Goal: Task Accomplishment & Management: Manage account settings

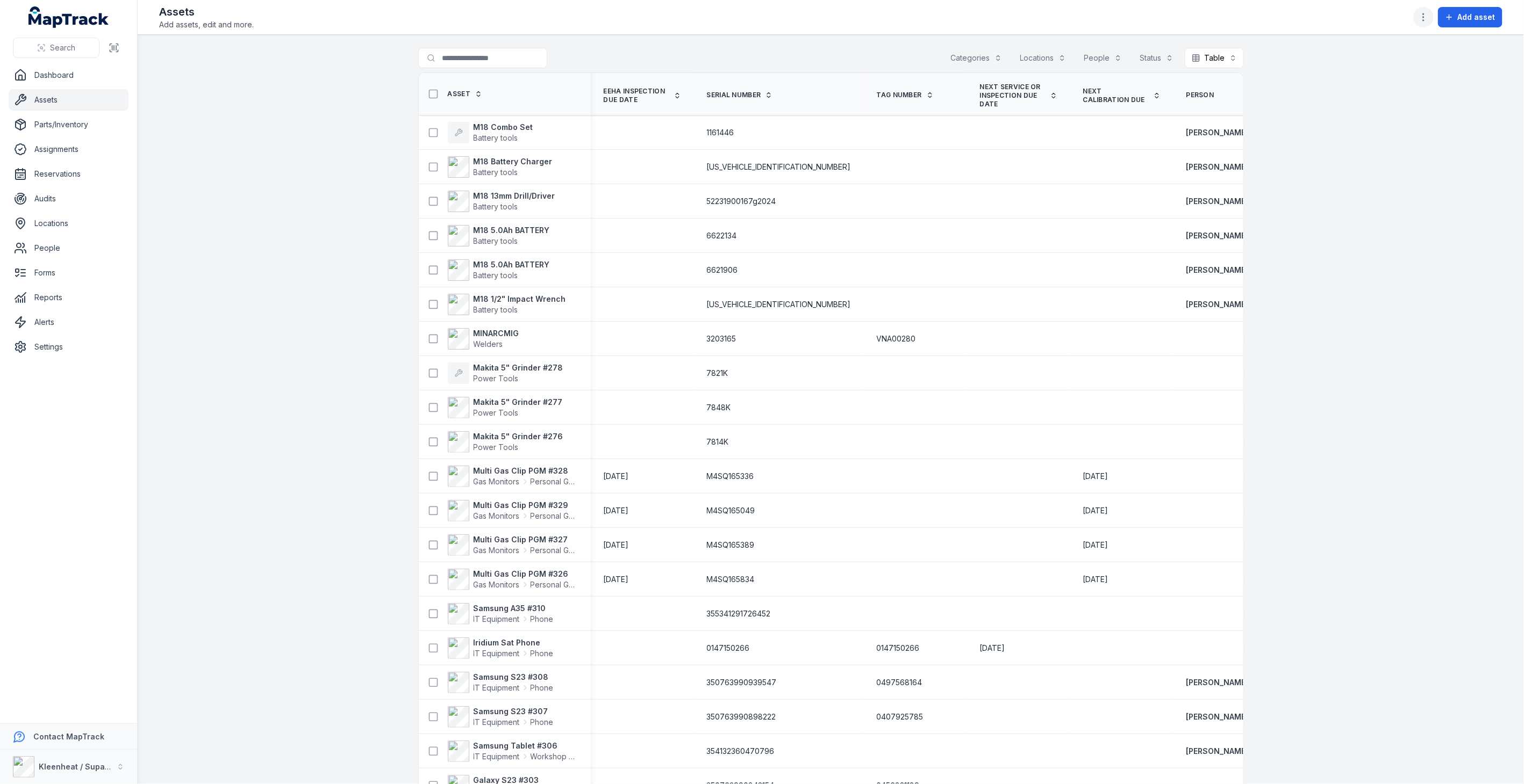
click at [1423, 18] on icon "button" at bounding box center [1423, 16] width 10 height 10
click at [1364, 132] on div "Edit categories" at bounding box center [1371, 132] width 120 height 19
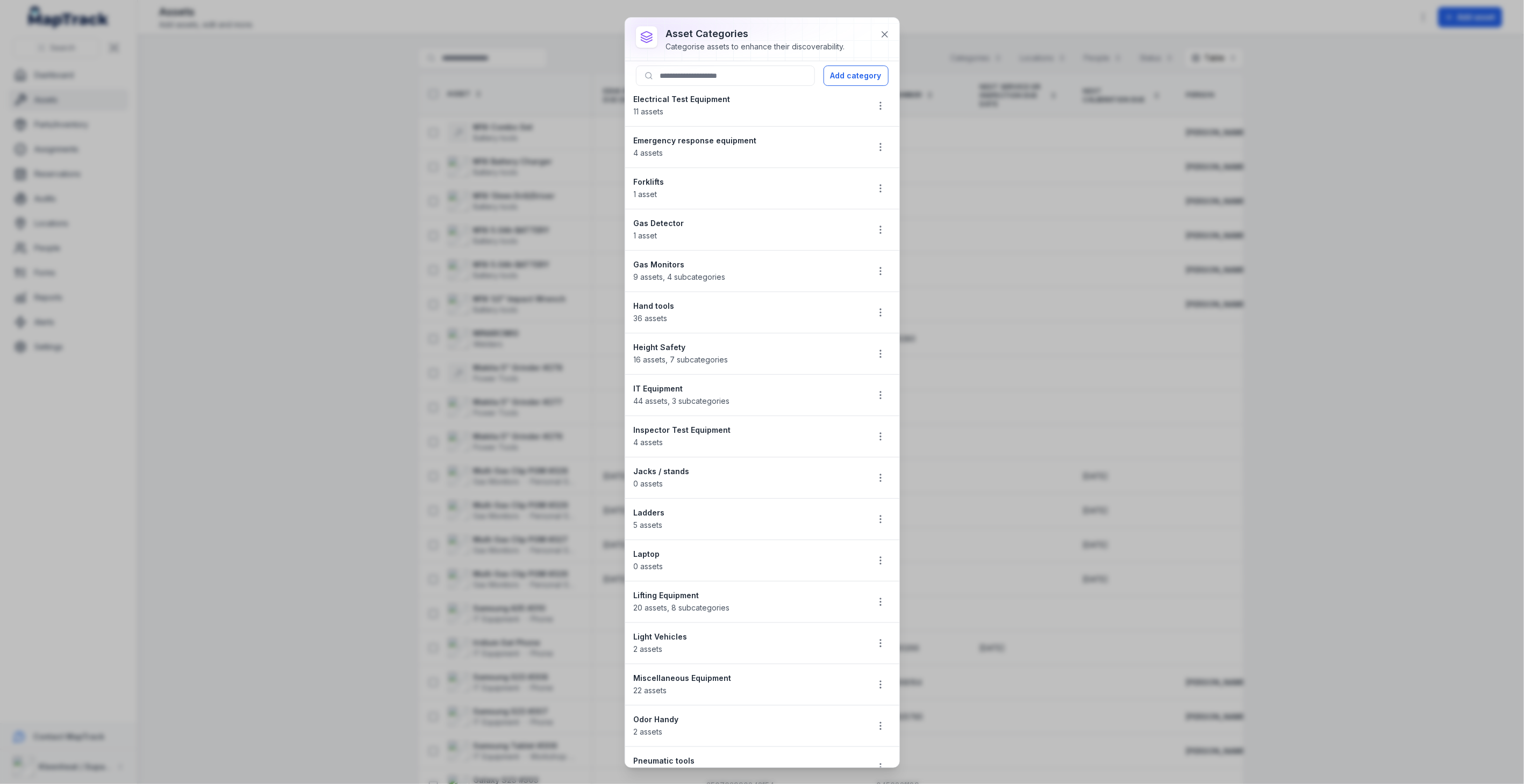
scroll to position [298, 0]
click at [660, 301] on strong "Hand tools" at bounding box center [746, 302] width 226 height 10
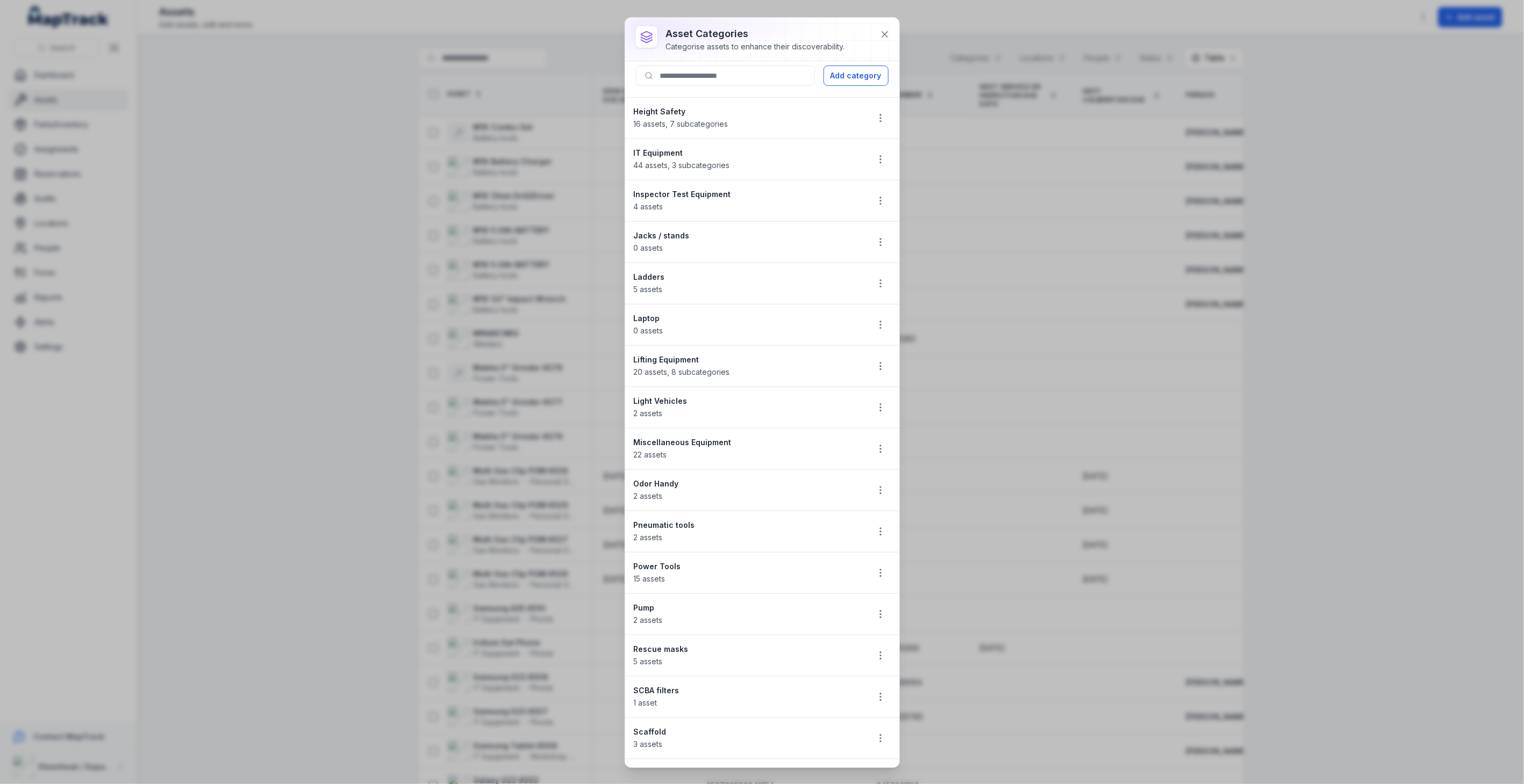
scroll to position [537, 0]
click at [875, 572] on icon "button" at bounding box center [880, 566] width 10 height 10
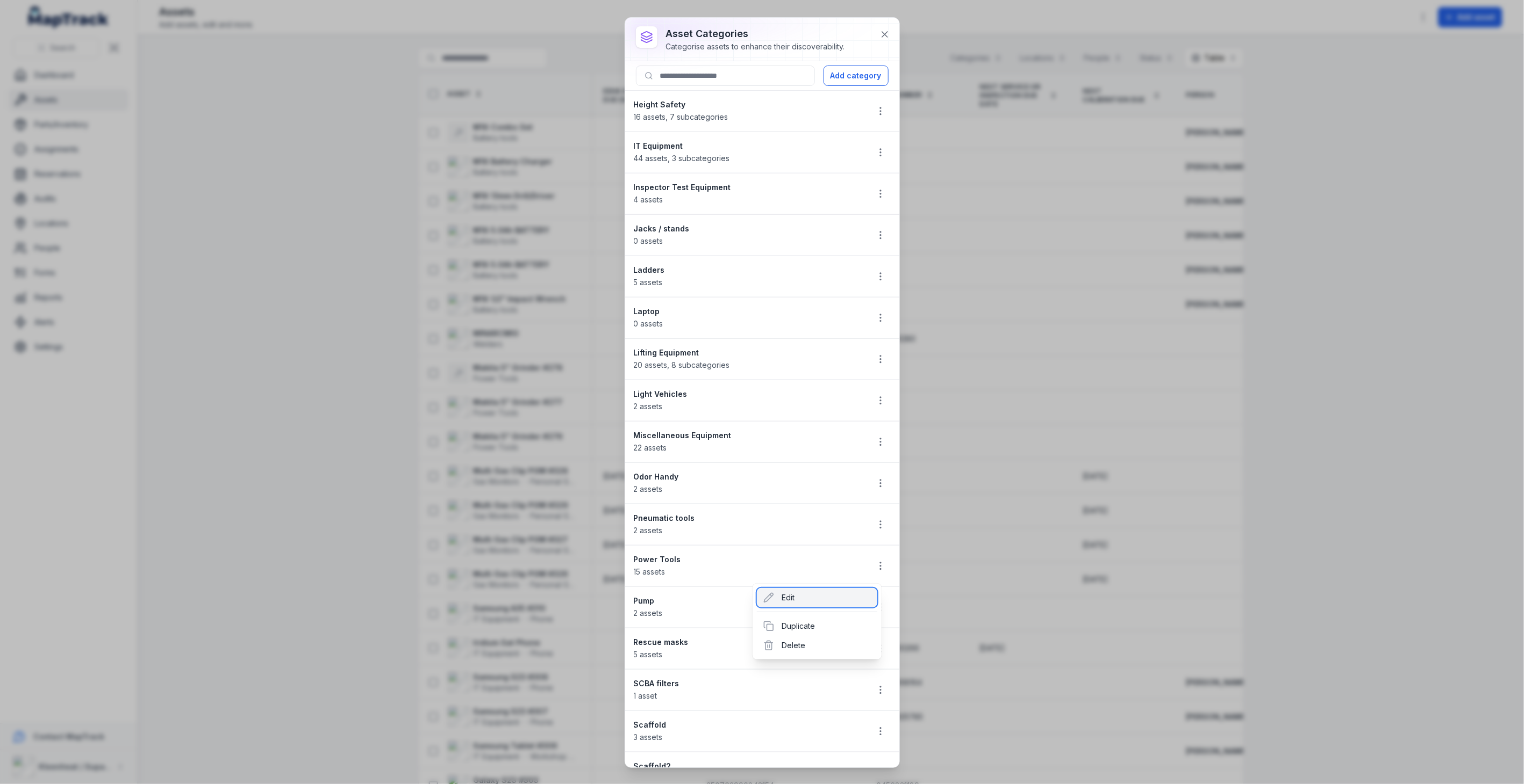
click at [800, 596] on div "Edit" at bounding box center [817, 597] width 120 height 19
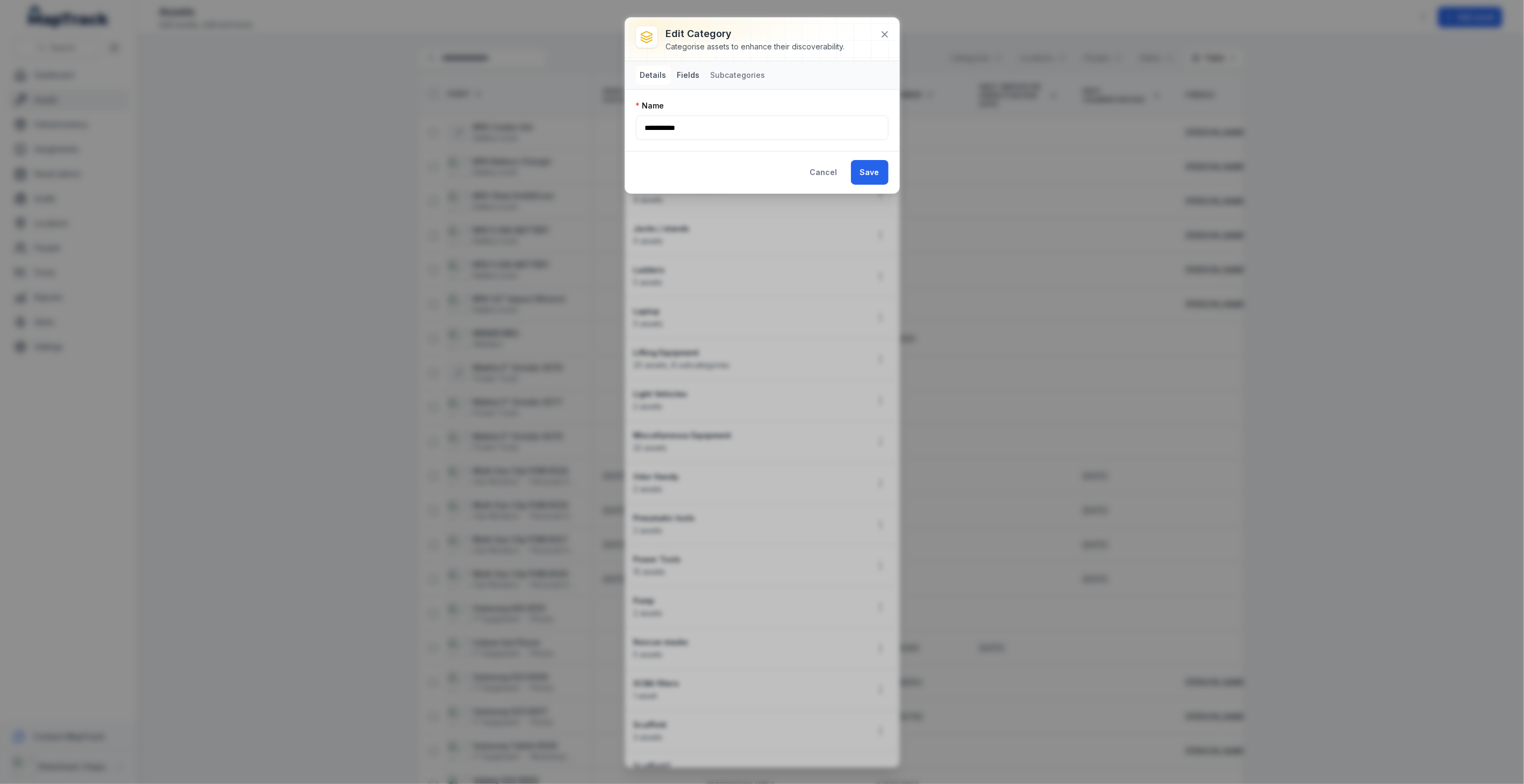
click at [689, 73] on button "Fields" at bounding box center [688, 75] width 31 height 19
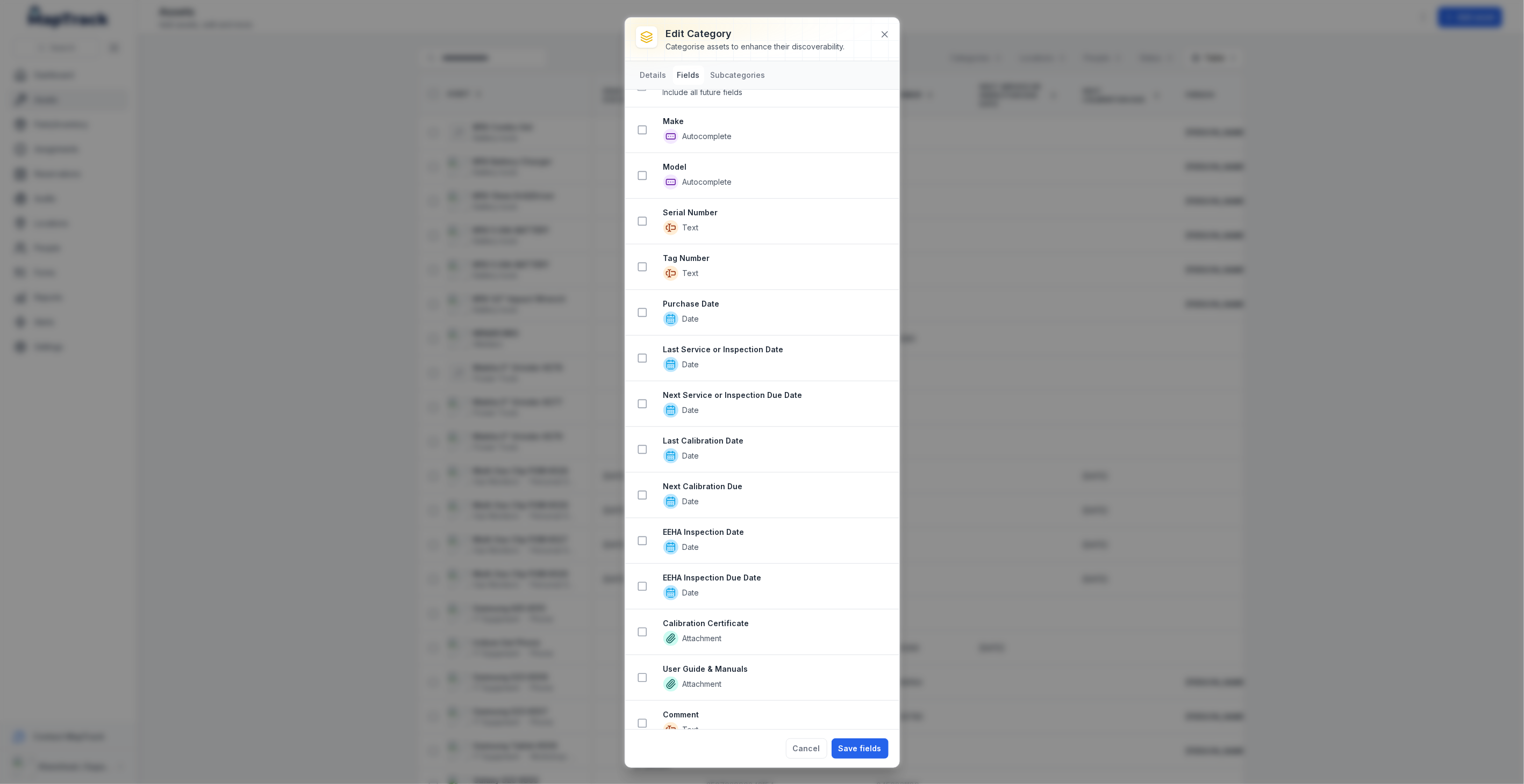
scroll to position [41, 0]
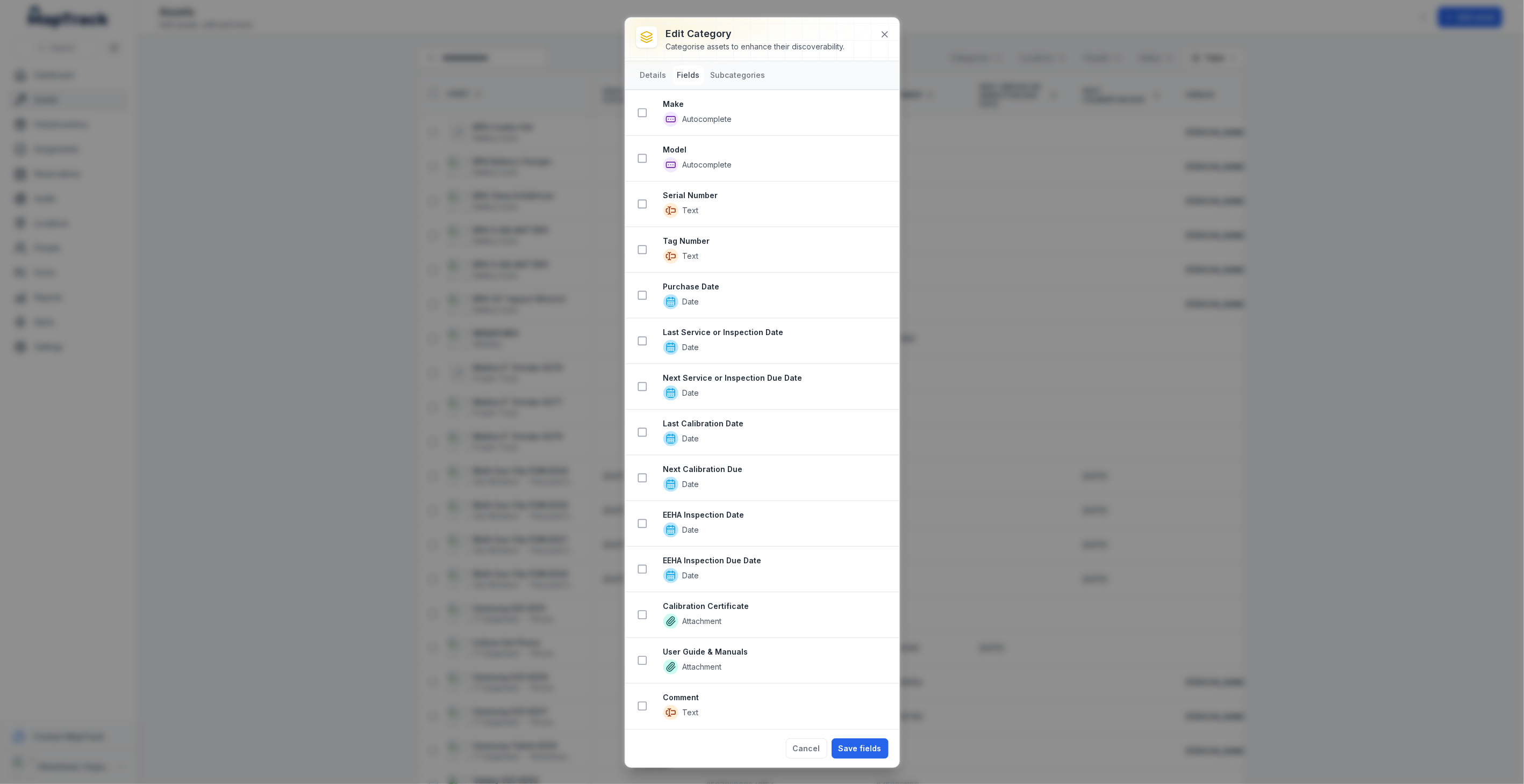
drag, startPoint x: 734, startPoint y: 490, endPoint x: 719, endPoint y: 491, distance: 15.0
click at [719, 491] on span "Date" at bounding box center [777, 485] width 227 height 15
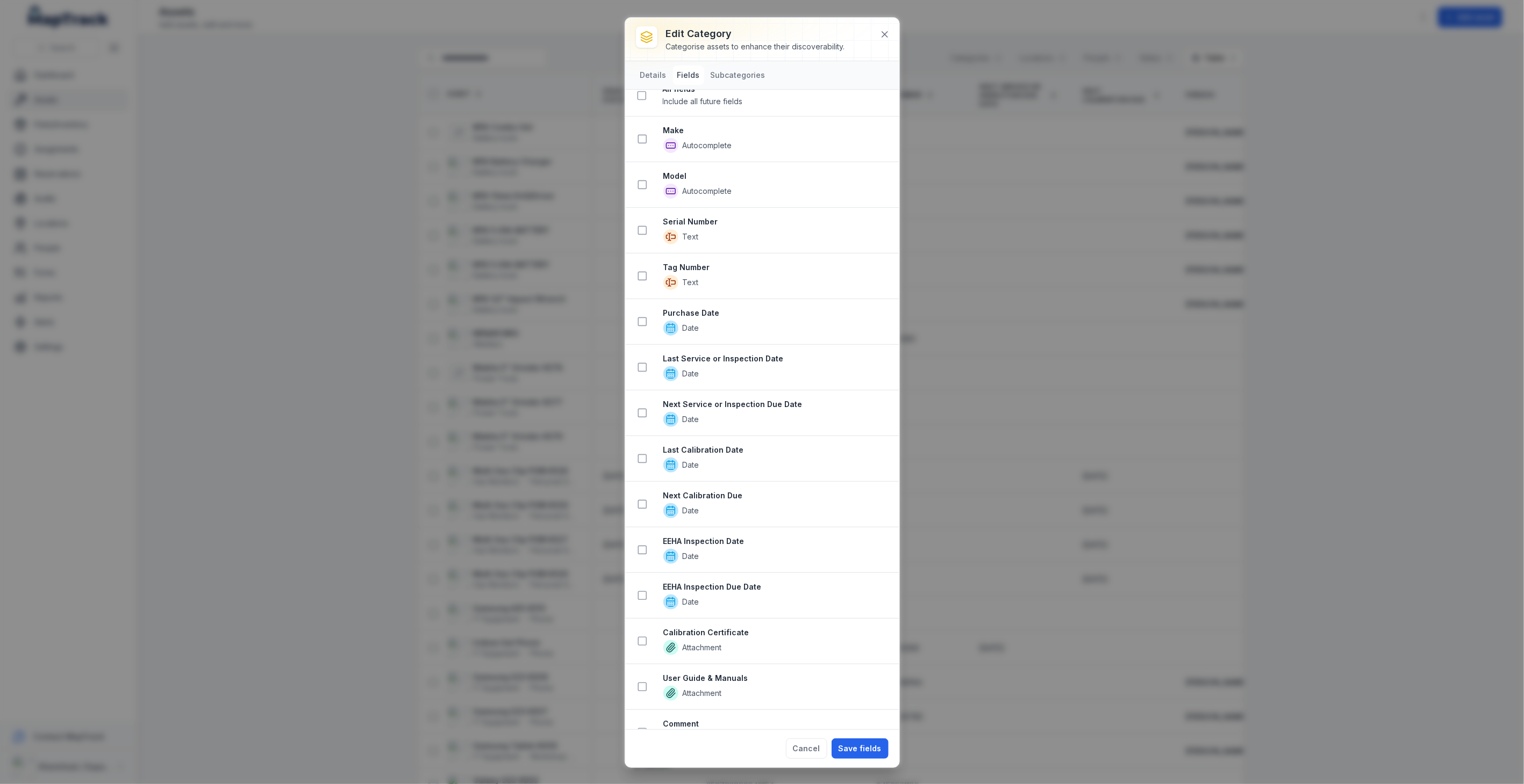
scroll to position [0, 0]
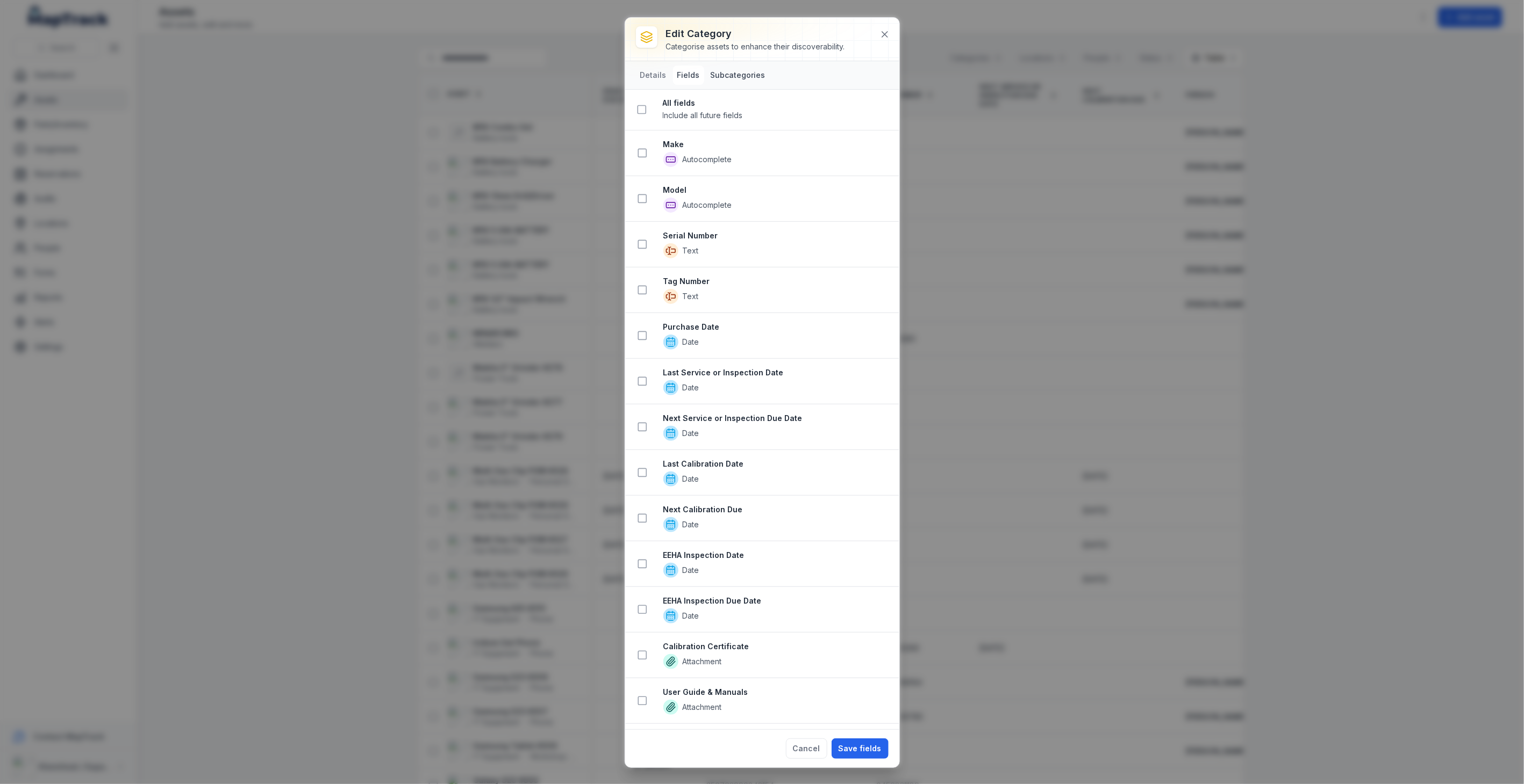
click at [739, 76] on button "Subcategories" at bounding box center [738, 75] width 64 height 19
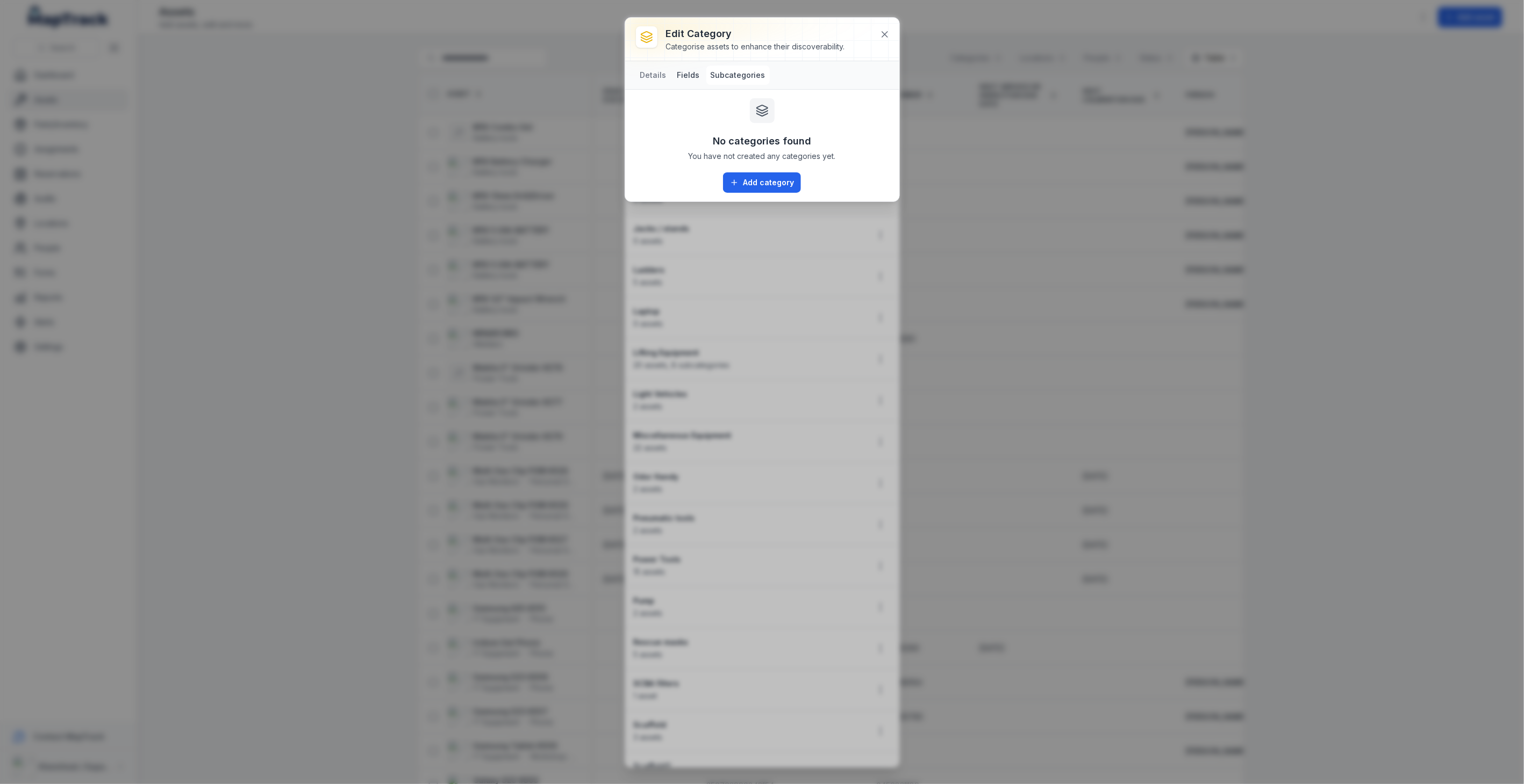
click at [682, 76] on button "Fields" at bounding box center [688, 75] width 31 height 19
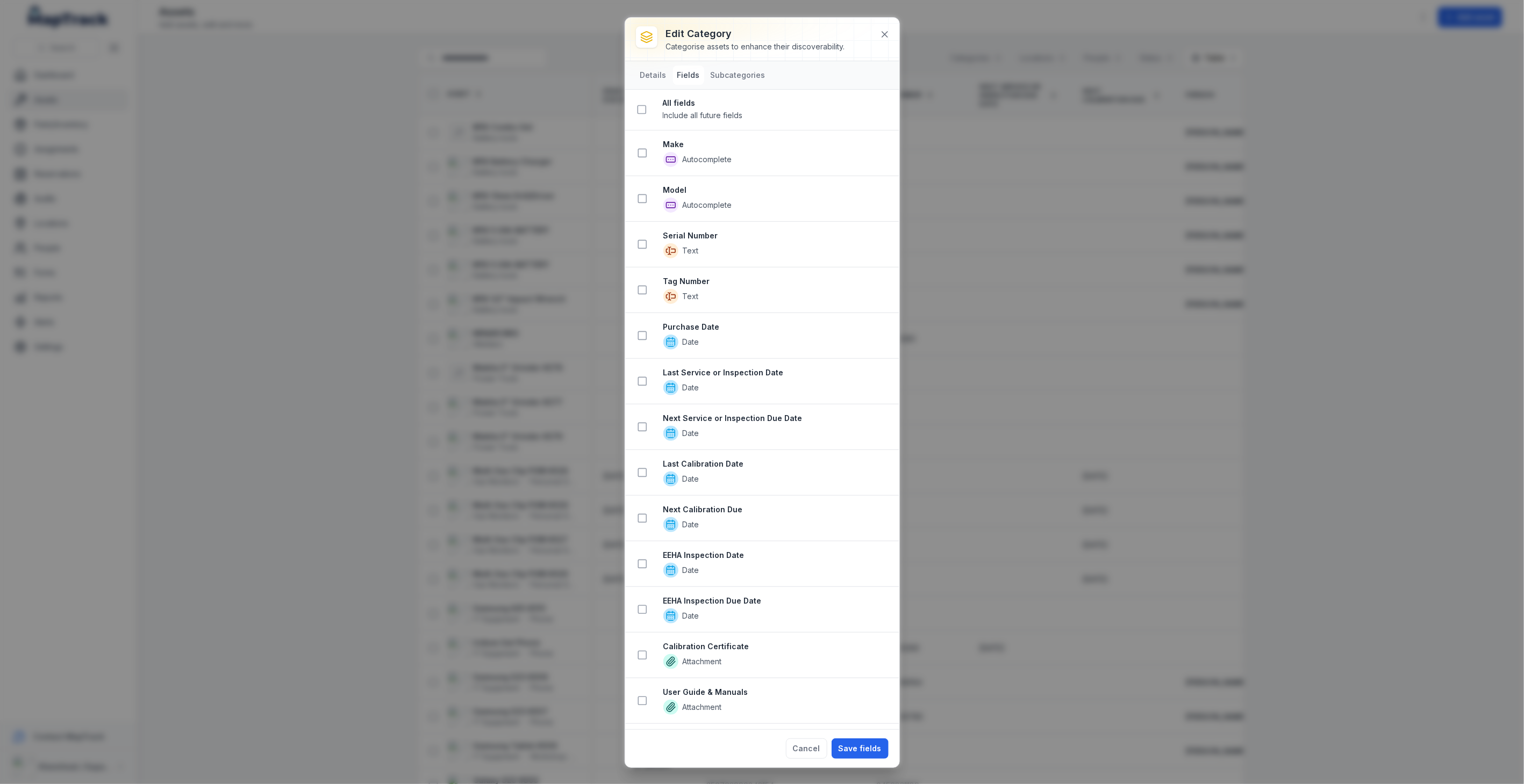
click at [703, 558] on strong "EEHA Inspection Date" at bounding box center [777, 554] width 227 height 10
click at [642, 566] on icon at bounding box center [641, 563] width 10 height 10
click at [877, 175] on button at bounding box center [880, 175] width 20 height 20
click at [886, 36] on icon at bounding box center [884, 34] width 6 height 6
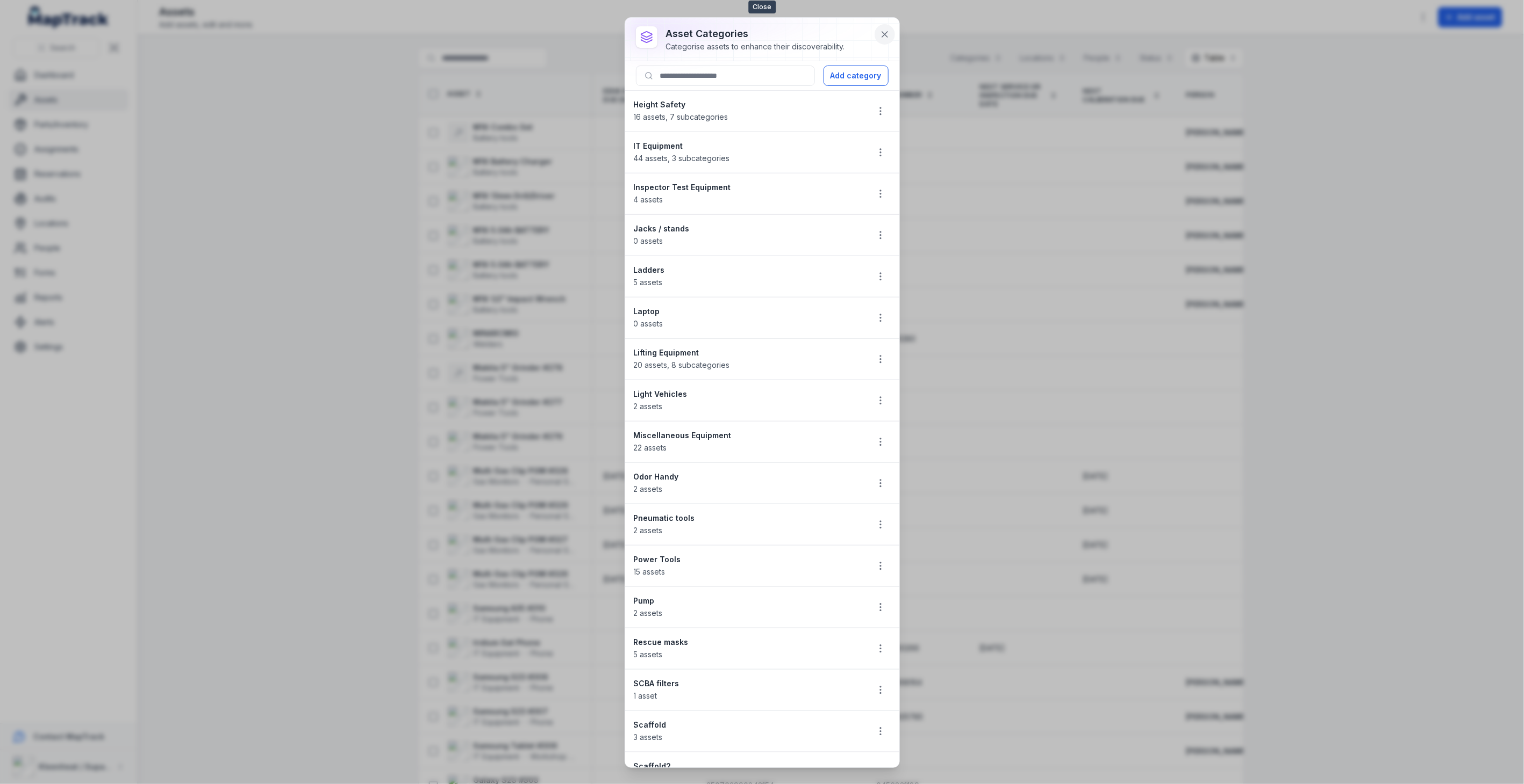
click at [887, 32] on icon at bounding box center [884, 33] width 10 height 10
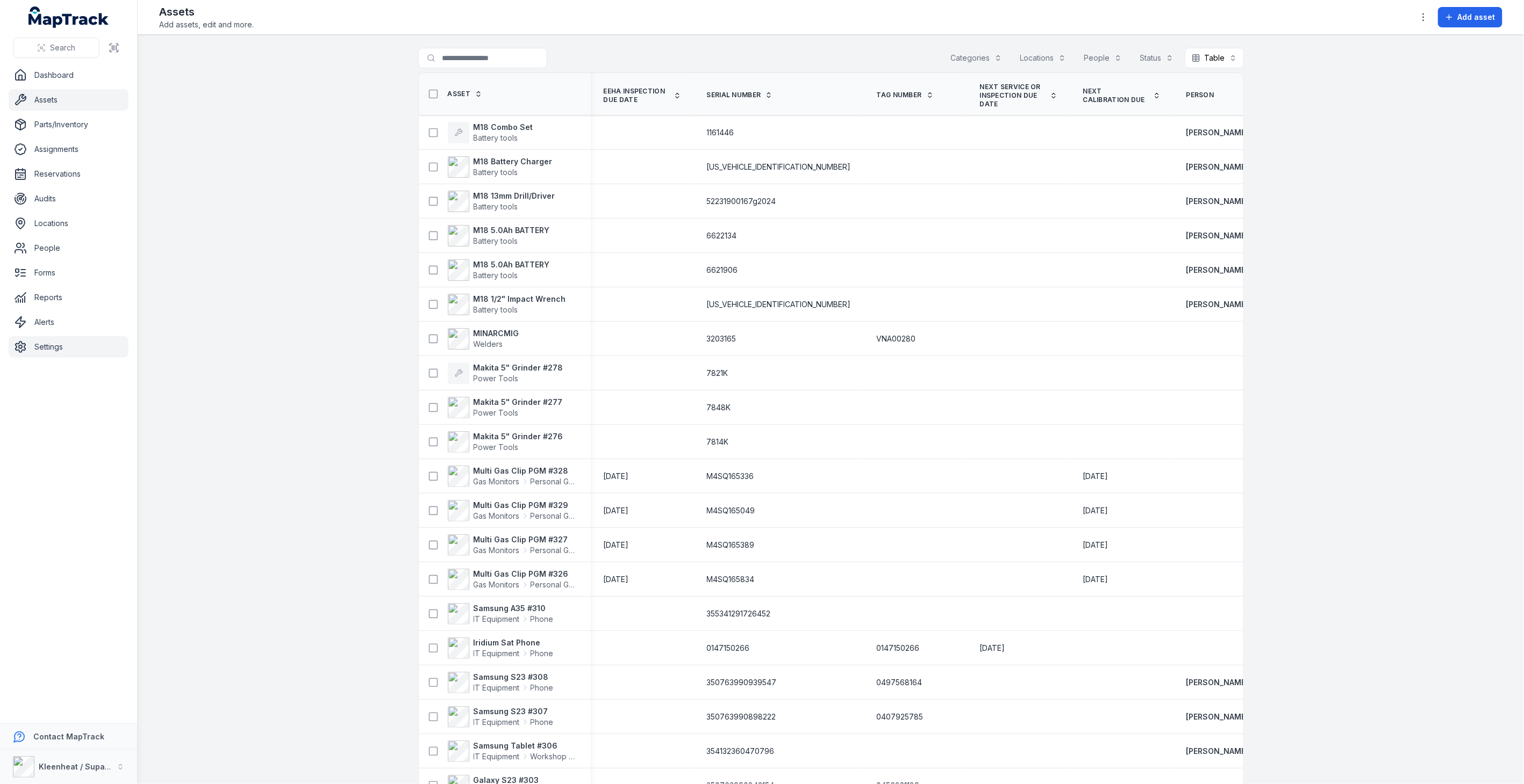
click at [61, 350] on link "Settings" at bounding box center [69, 347] width 120 height 22
